Goal: Transaction & Acquisition: Purchase product/service

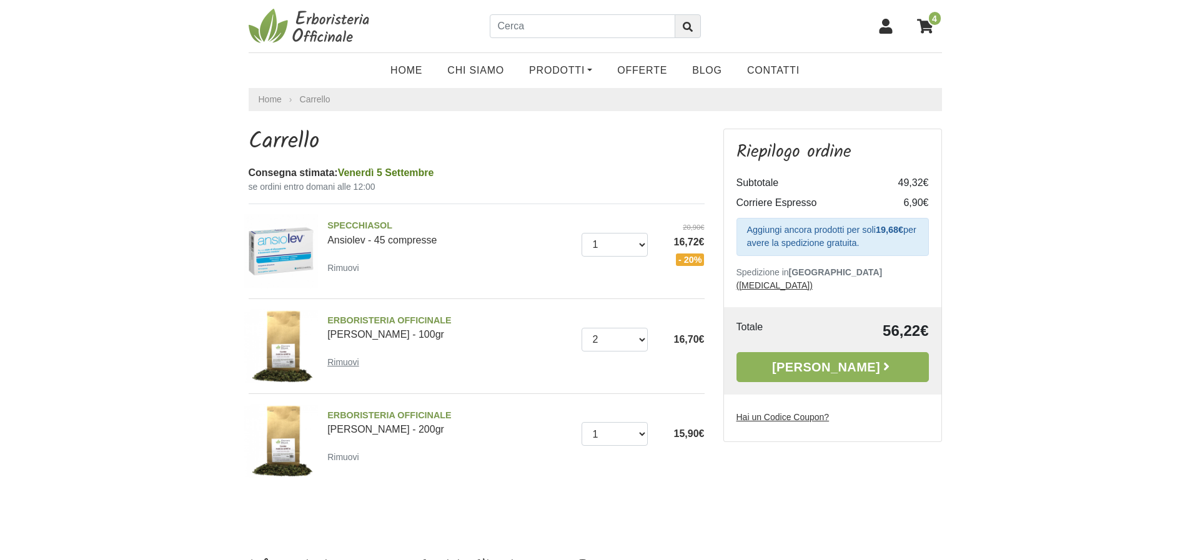
click at [341, 360] on small "Rimuovi" at bounding box center [343, 362] width 32 height 10
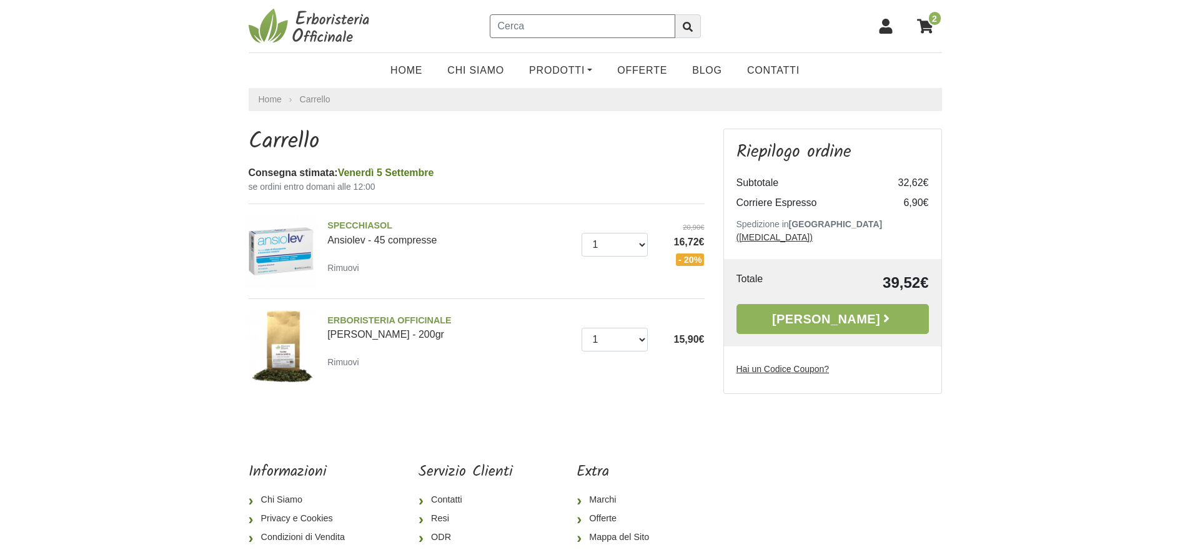
click at [588, 28] on input "text" at bounding box center [582, 26] width 185 height 24
type input "tisana digestiva"
click at [674, 14] on button "submit" at bounding box center [687, 26] width 26 height 24
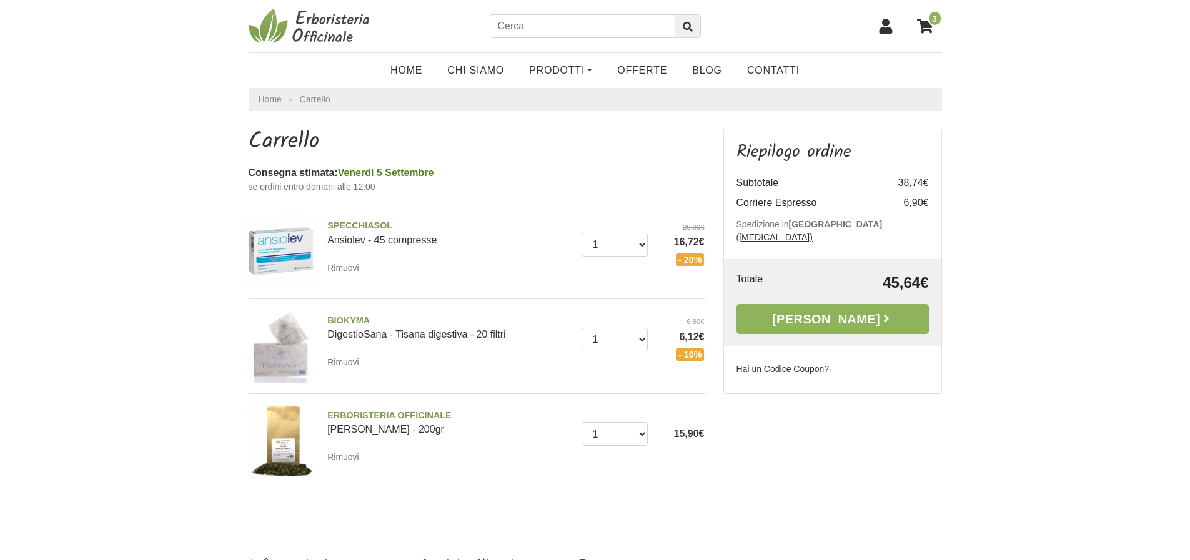
click at [283, 357] on img at bounding box center [281, 346] width 74 height 74
click at [293, 242] on img at bounding box center [281, 251] width 74 height 74
click at [643, 340] on select "0 ([GEOGRAPHIC_DATA]) 1 2 3 4" at bounding box center [614, 340] width 66 height 24
select select "2"
click at [581, 328] on select "0 (Rimuovi) 1 2 3 4" at bounding box center [614, 340] width 66 height 24
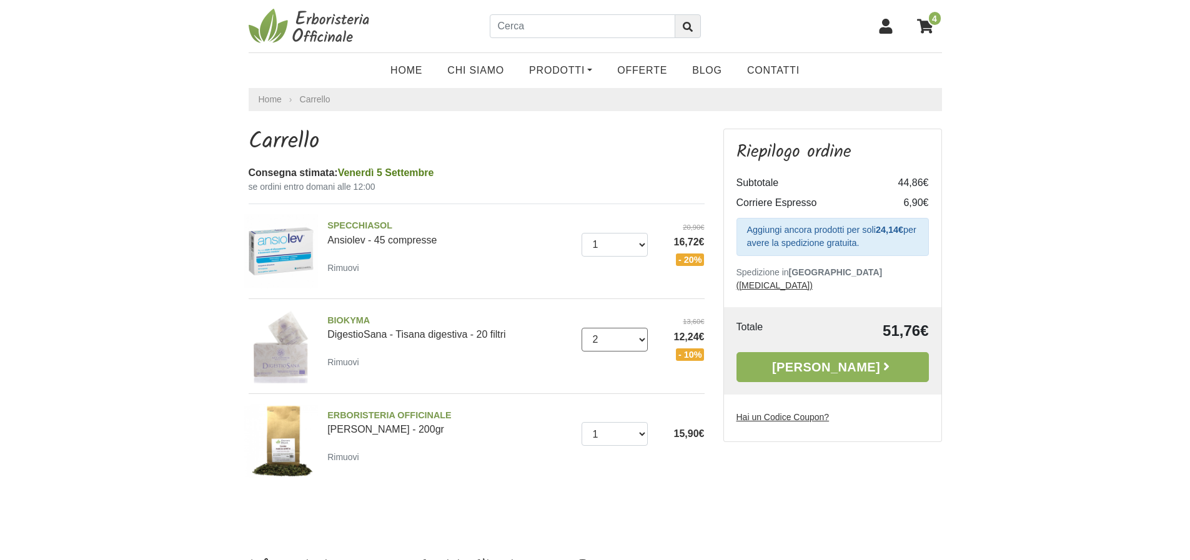
click at [639, 336] on select "0 (Rimuovi) 1 2 3 4" at bounding box center [614, 340] width 66 height 24
select select "1"
click at [581, 328] on select "0 (Rimuovi) 1 2 3 4" at bounding box center [614, 340] width 66 height 24
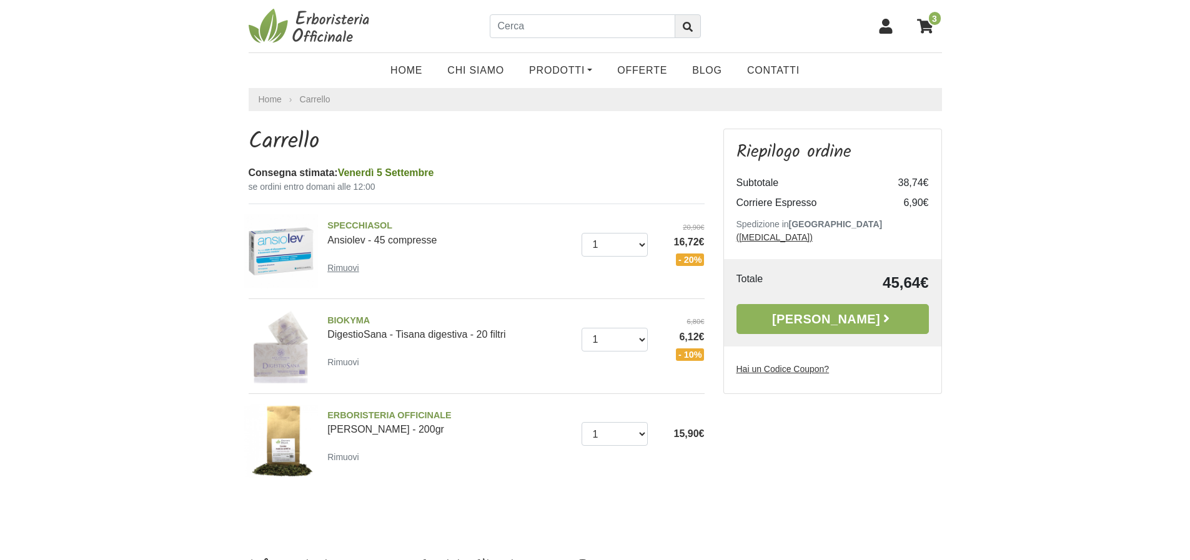
click at [346, 268] on small "Rimuovi" at bounding box center [343, 268] width 32 height 10
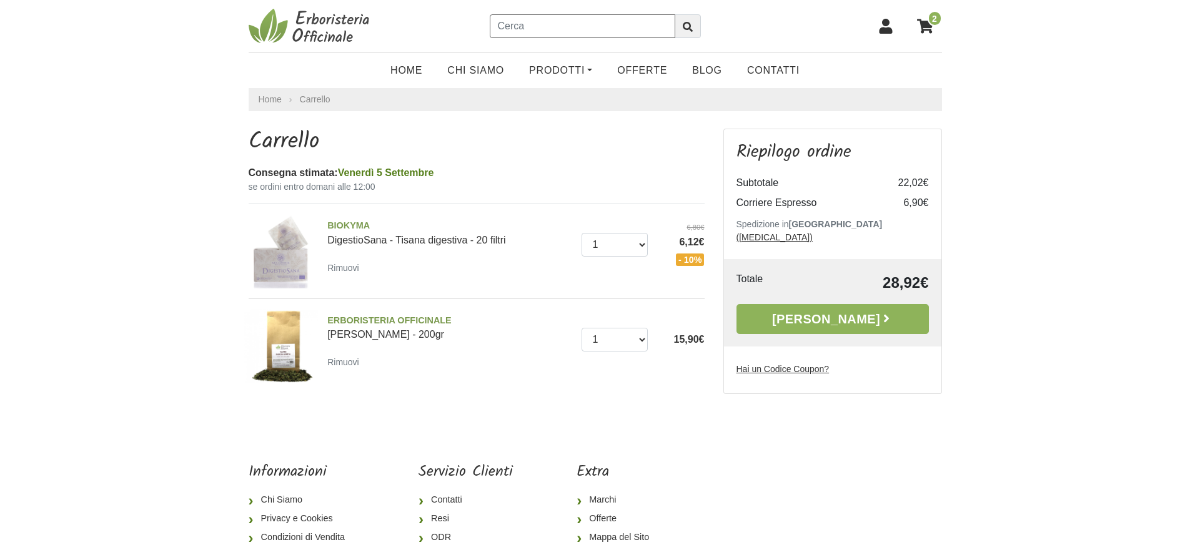
click at [538, 24] on input "text" at bounding box center [582, 26] width 185 height 24
type input "[PERSON_NAME]"
click at [674, 14] on button "submit" at bounding box center [687, 26] width 26 height 24
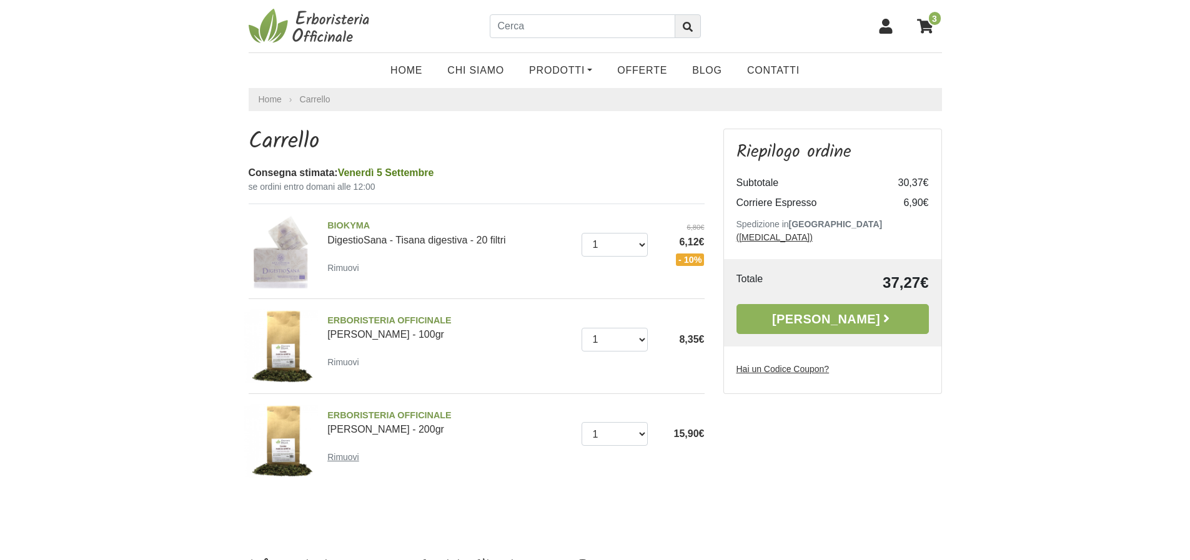
click at [338, 460] on small "Rimuovi" at bounding box center [343, 457] width 32 height 10
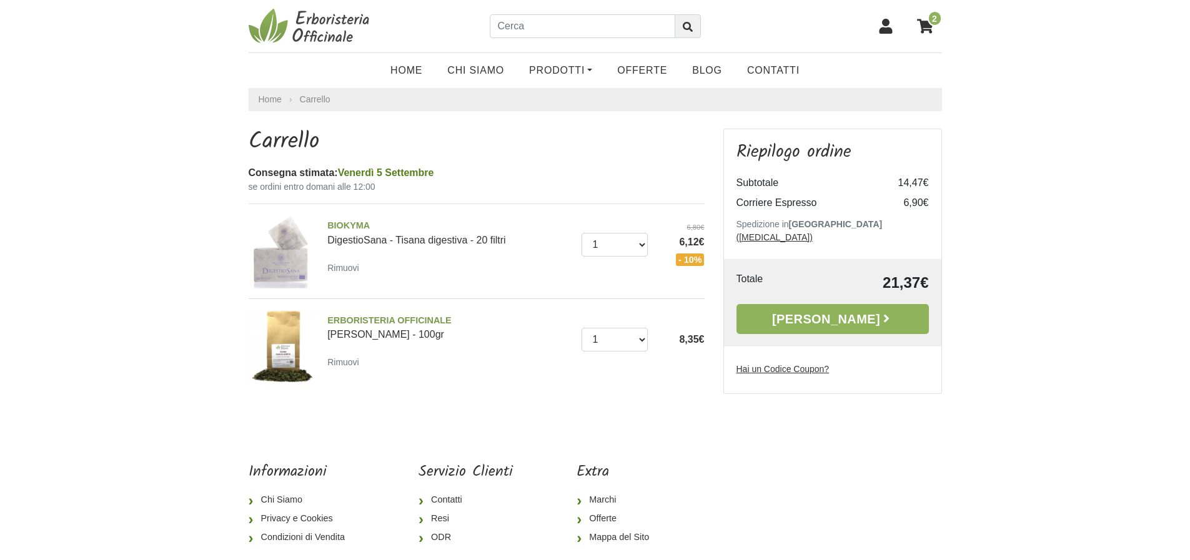
click at [275, 259] on img at bounding box center [281, 251] width 74 height 74
click at [541, 67] on link "Prodotti" at bounding box center [560, 70] width 88 height 25
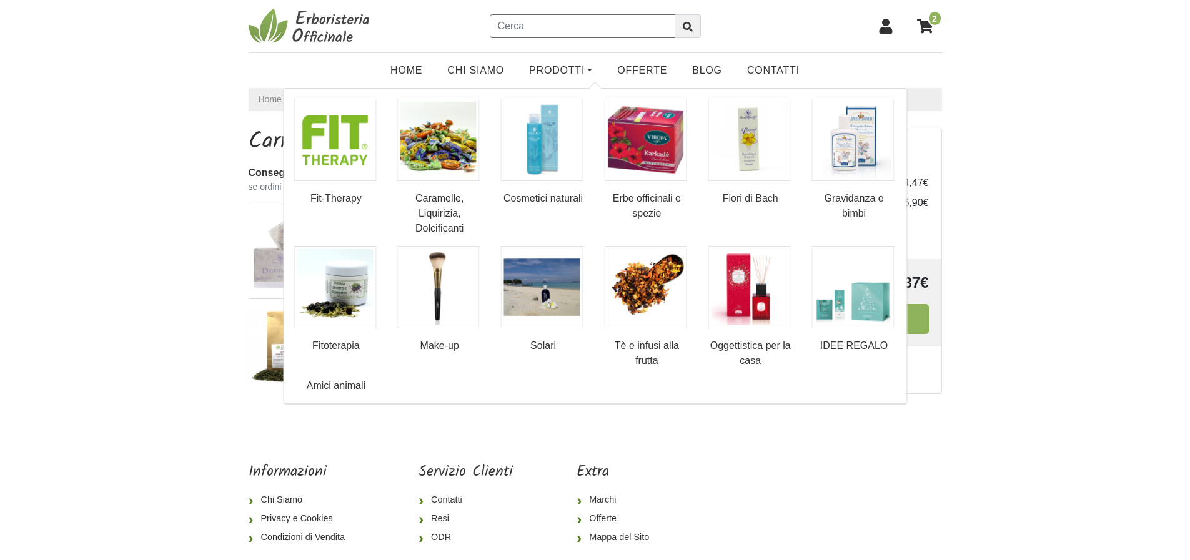
click at [556, 29] on input "text" at bounding box center [582, 26] width 185 height 24
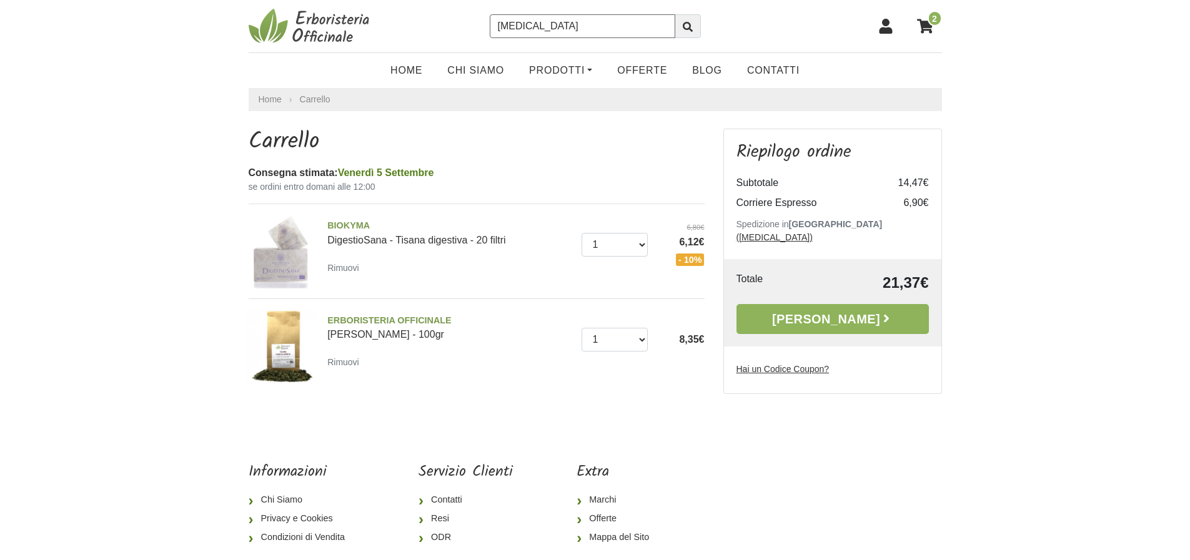
type input "rosacea"
click at [674, 14] on button "submit" at bounding box center [687, 26] width 26 height 24
